Goal: Transaction & Acquisition: Purchase product/service

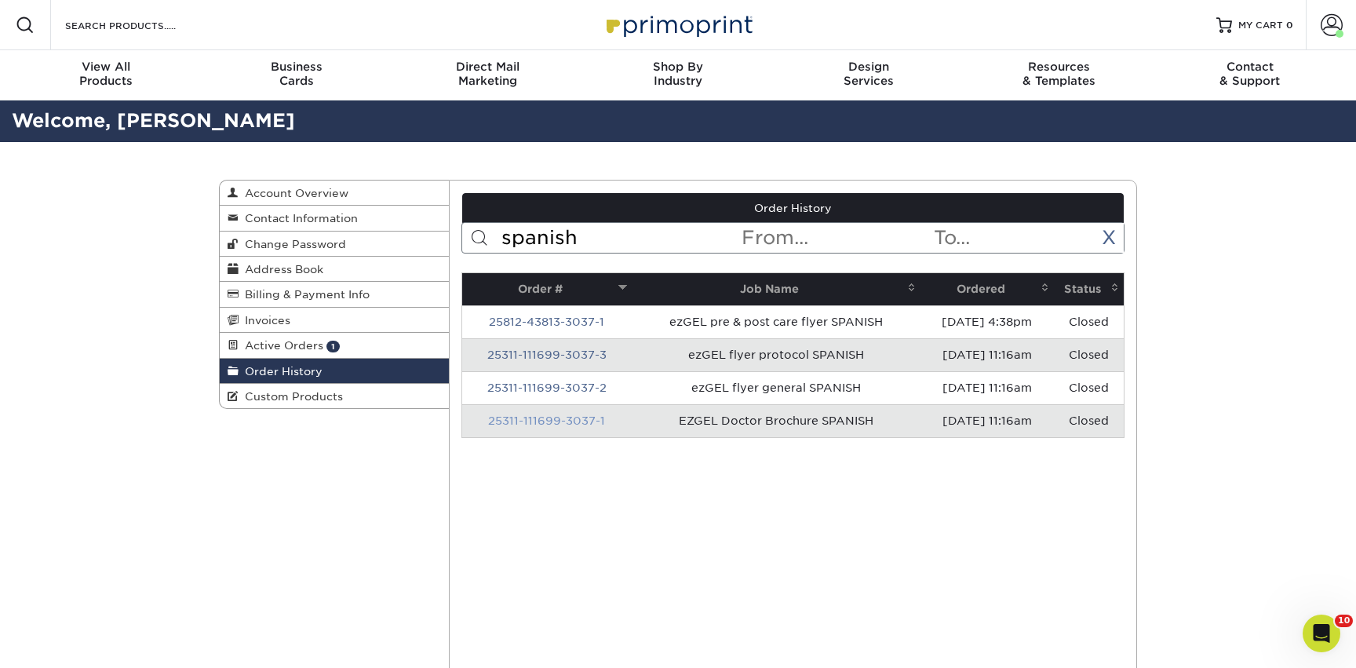
click at [549, 423] on link "25311-111699-3037-1" at bounding box center [546, 420] width 117 height 13
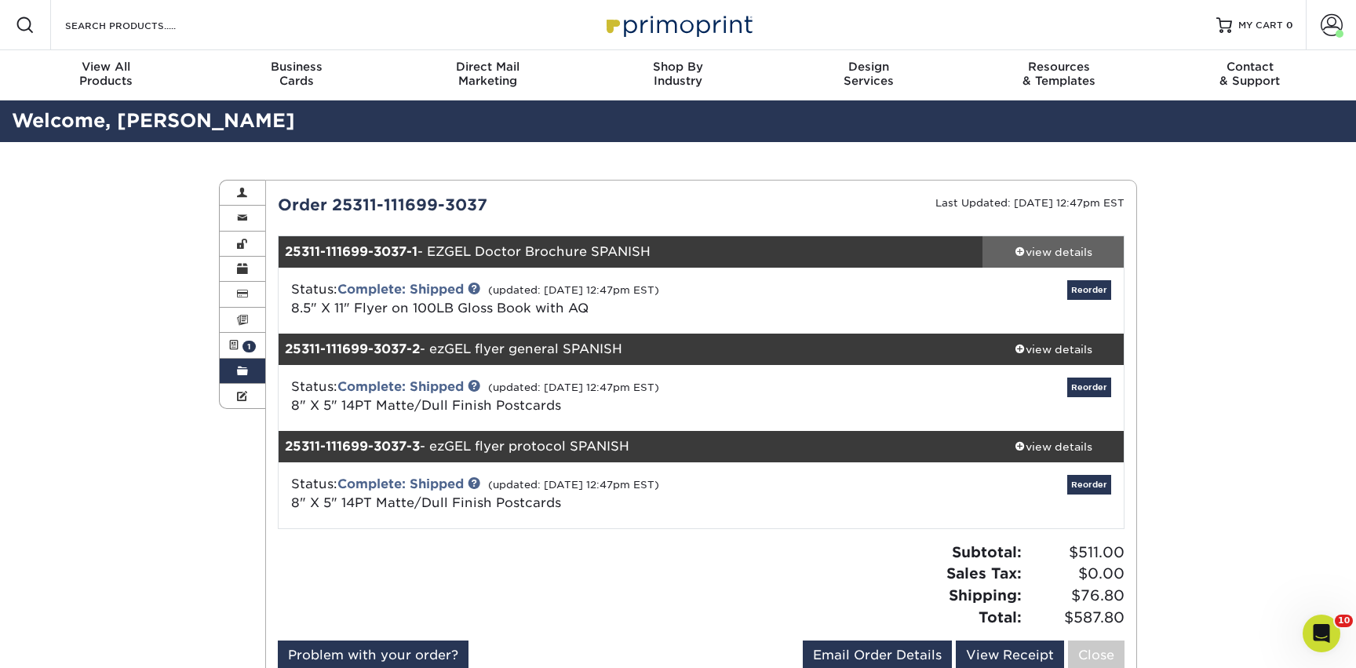
click at [1076, 254] on div "view details" at bounding box center [1053, 252] width 141 height 16
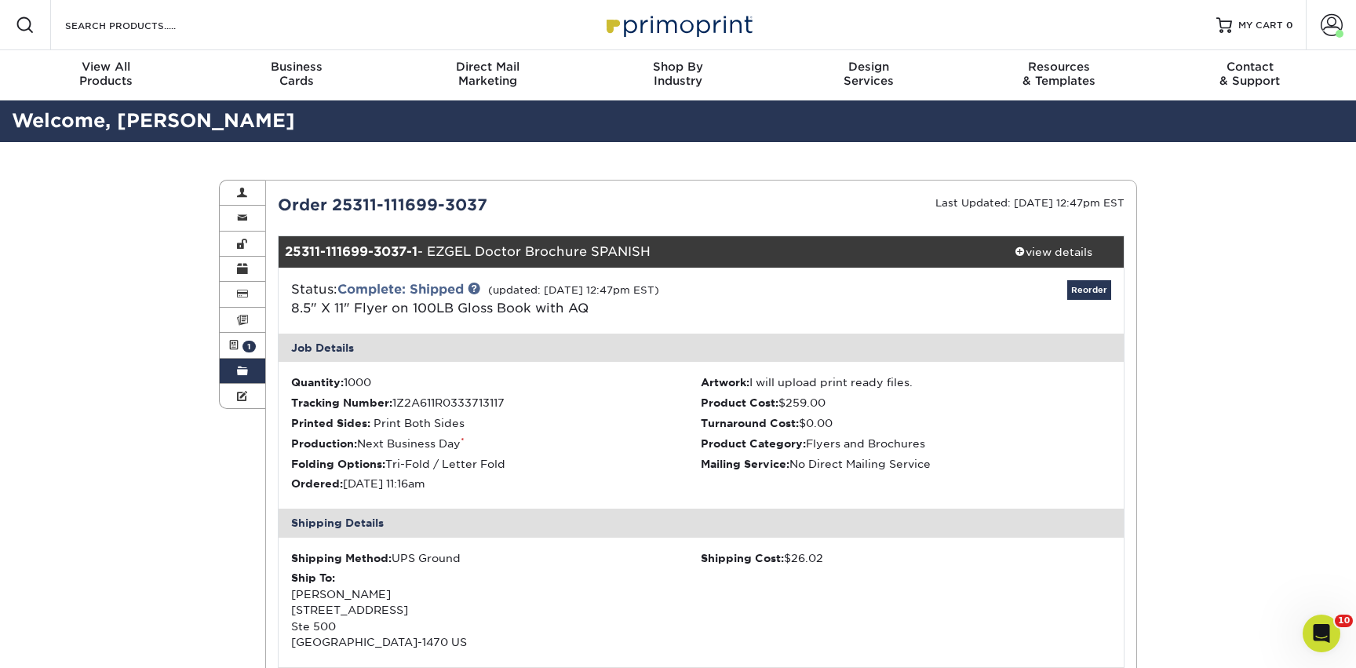
click at [239, 376] on span at bounding box center [242, 371] width 11 height 13
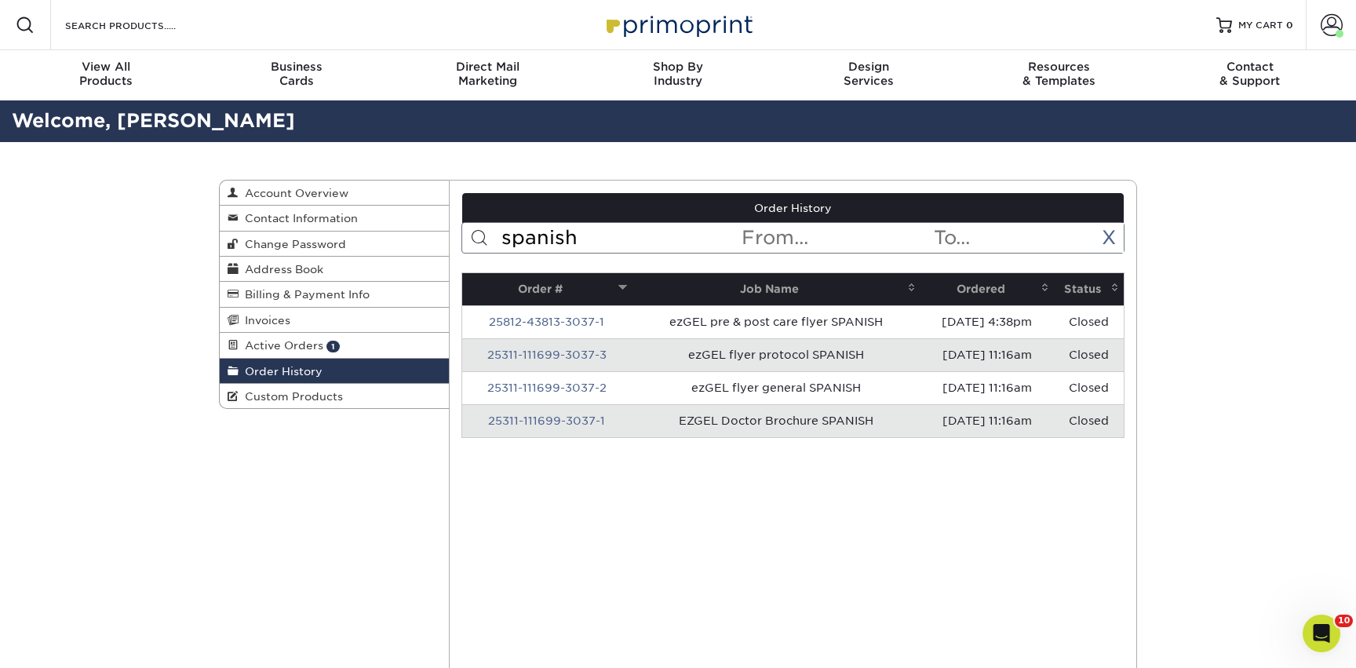
click at [525, 232] on input "spanish" at bounding box center [620, 238] width 241 height 30
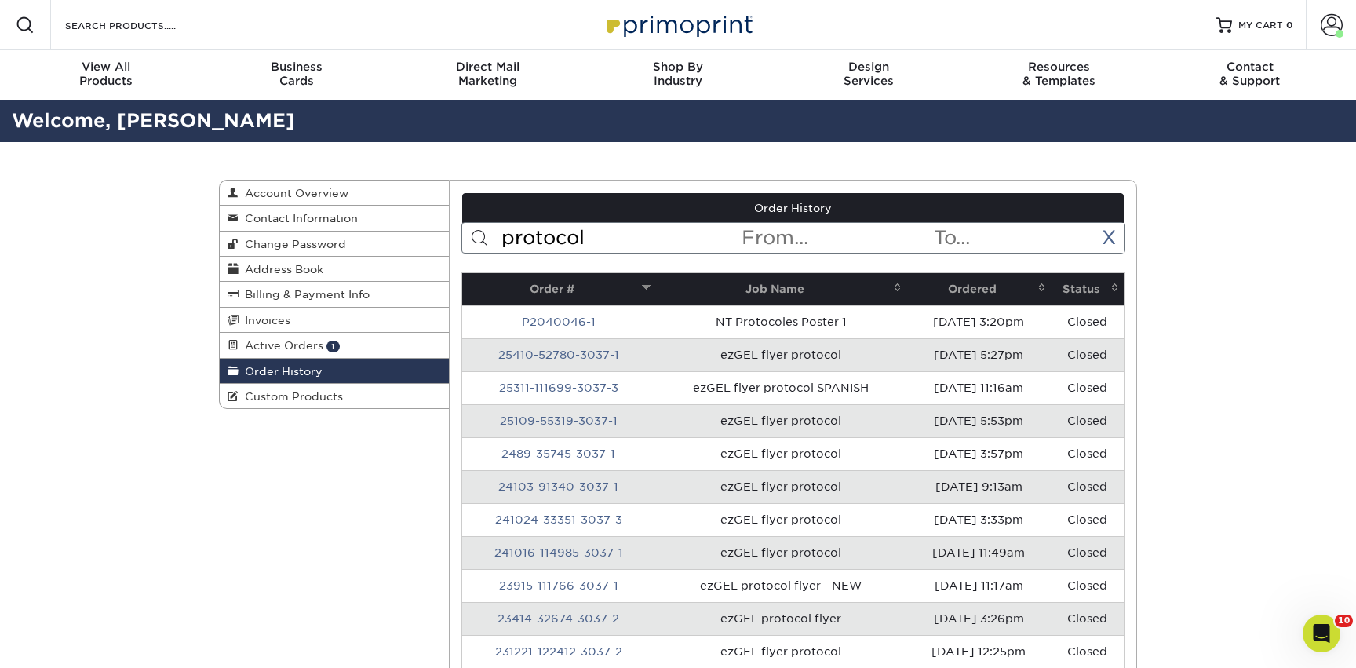
type input "protocol"
click at [957, 276] on th "Ordered" at bounding box center [979, 289] width 144 height 32
click at [958, 290] on th "Ordered" at bounding box center [979, 289] width 144 height 32
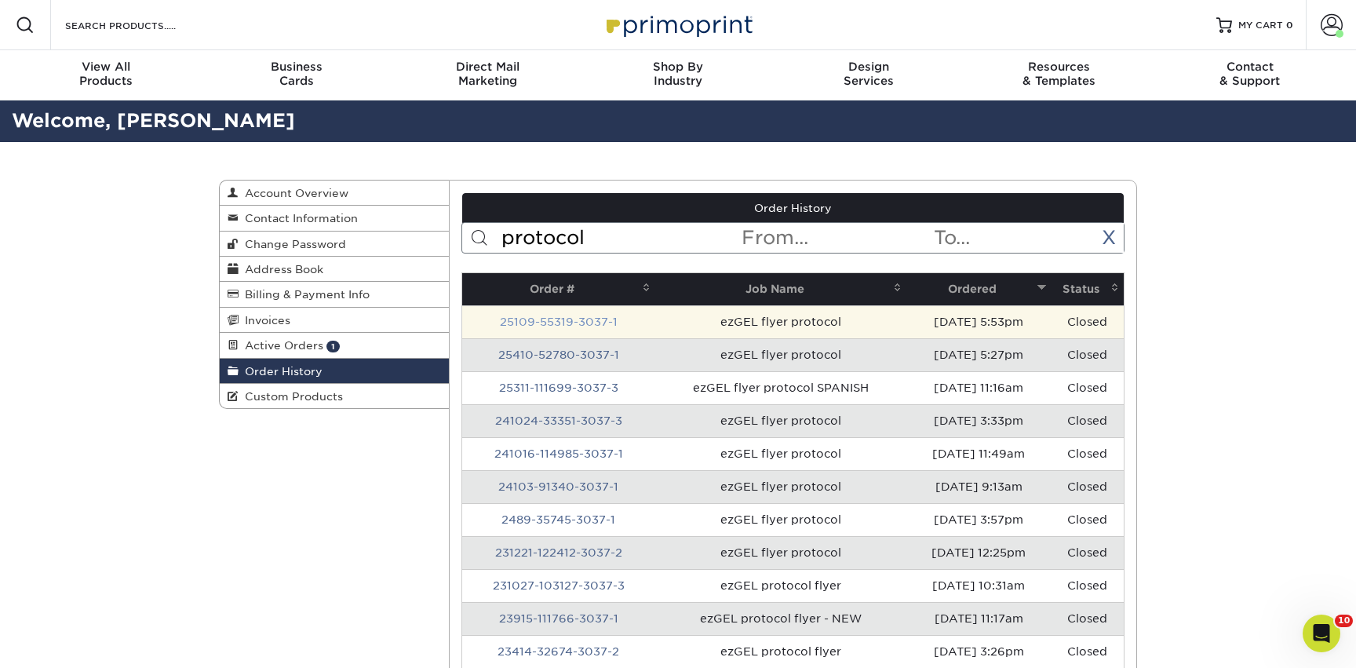
click at [565, 325] on link "25109-55319-3037-1" at bounding box center [559, 322] width 118 height 13
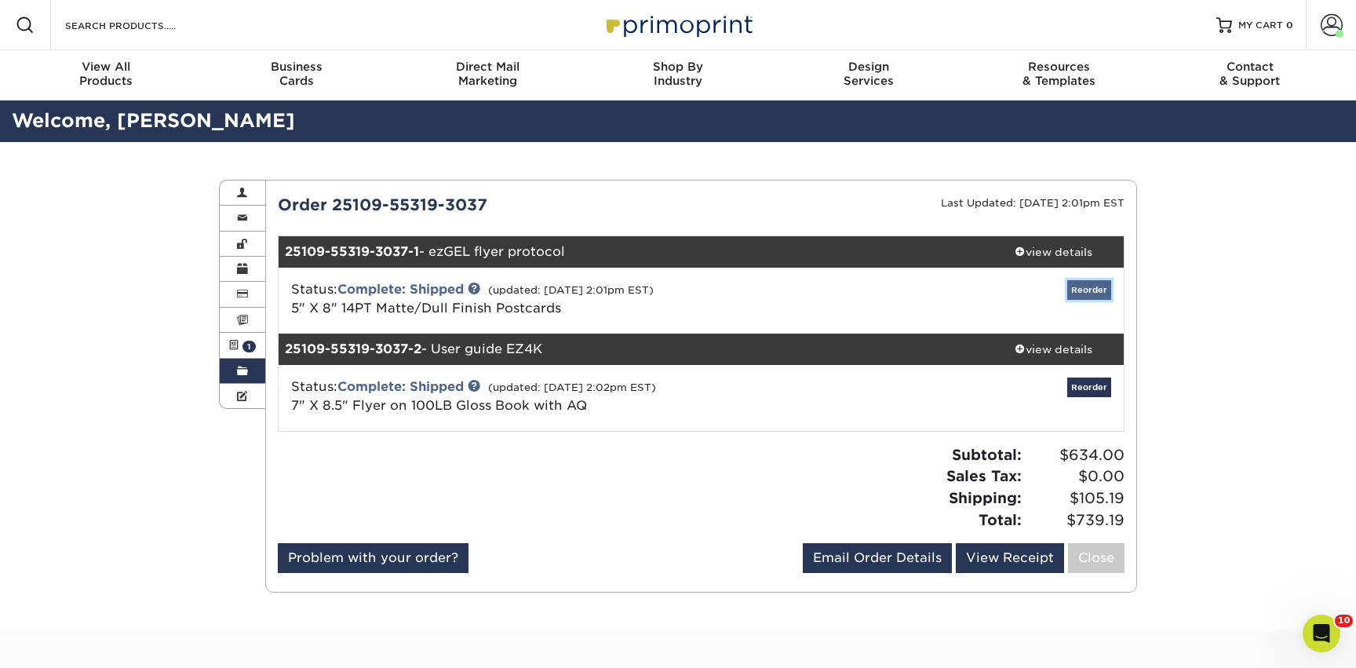
click at [1097, 287] on link "Reorder" at bounding box center [1090, 290] width 44 height 20
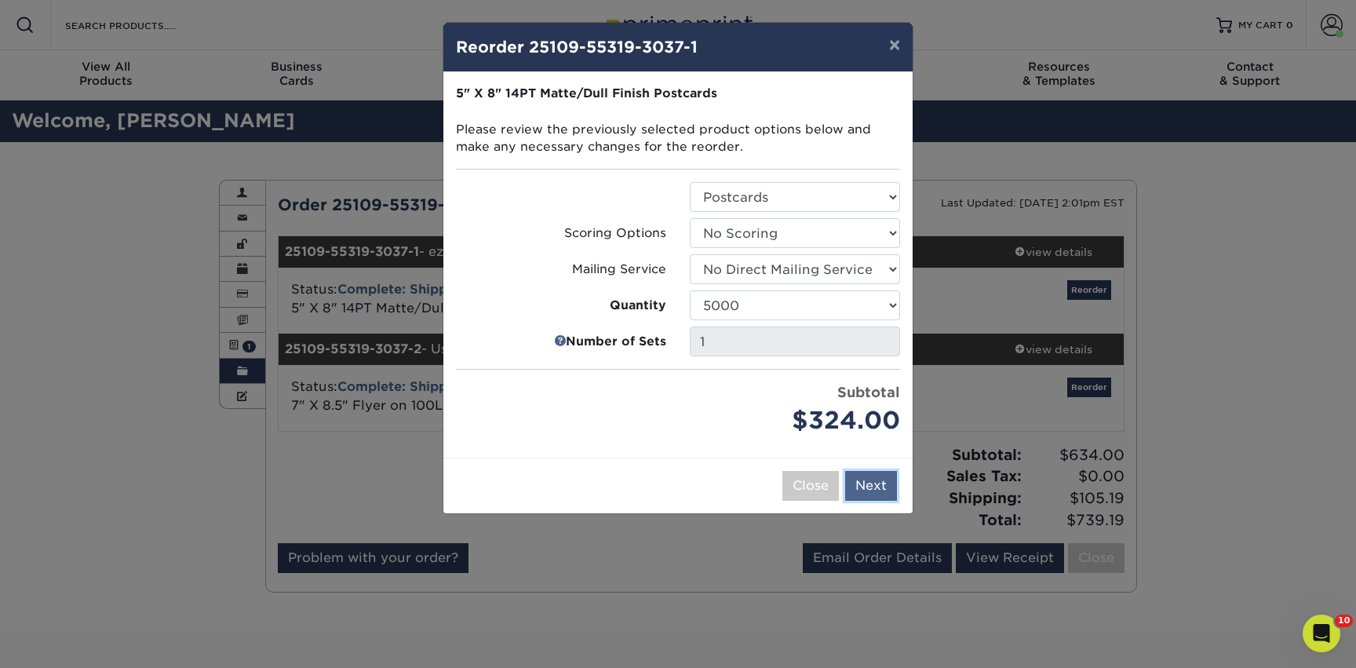
click at [871, 487] on button "Next" at bounding box center [871, 486] width 52 height 30
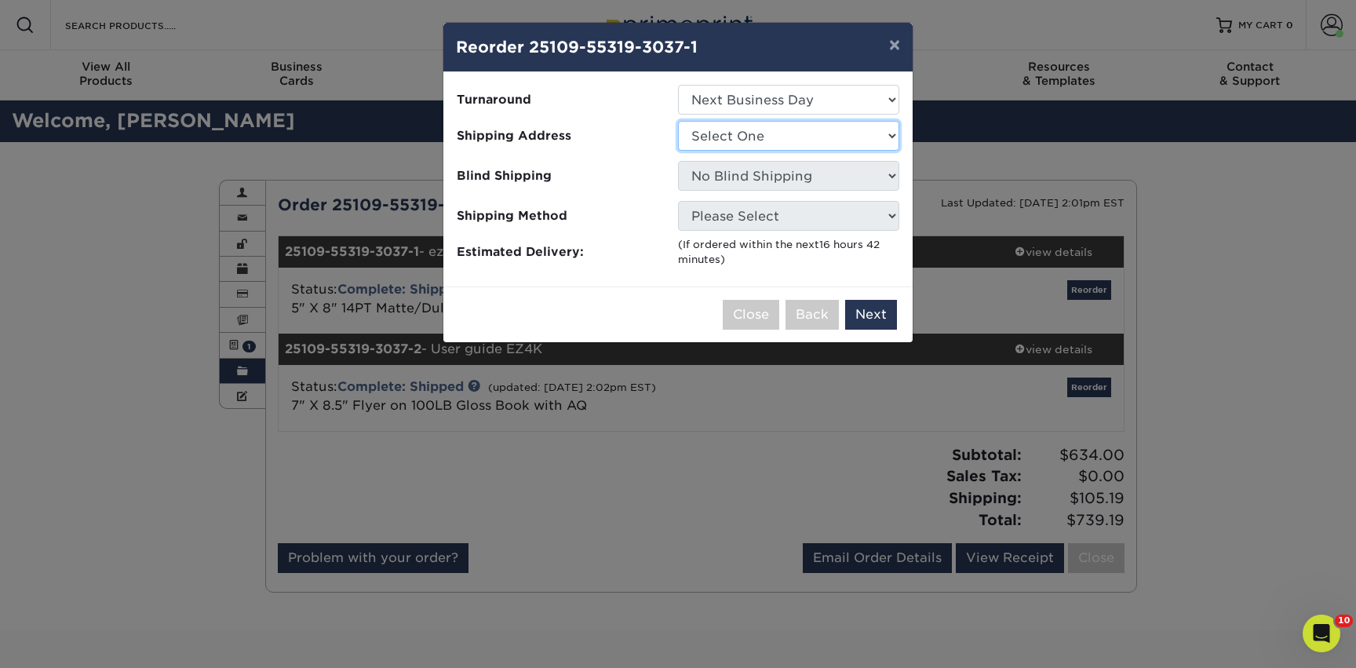
click at [803, 144] on select "Select One AAAS - PR [PERSON_NAME] AN7 conference office - [GEOGRAPHIC_DATA] [P…" at bounding box center [788, 136] width 221 height 30
select select "142293"
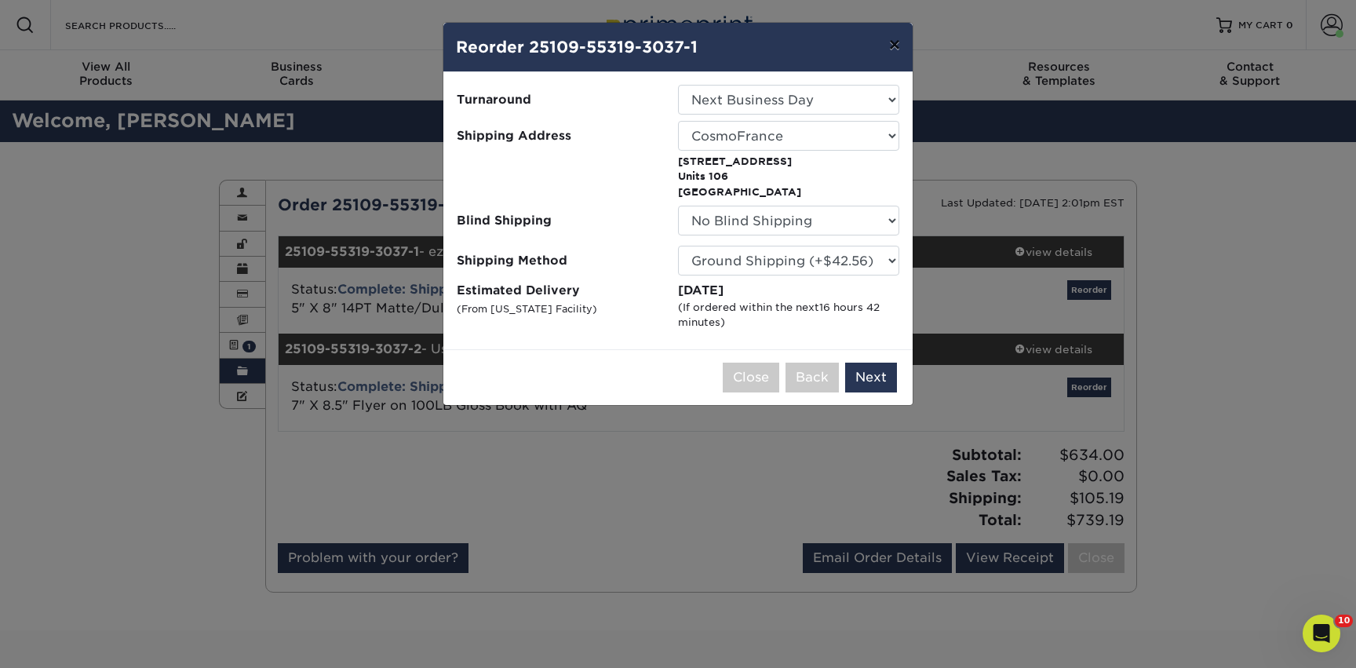
click at [883, 49] on button "×" at bounding box center [895, 45] width 36 height 44
